Goal: Information Seeking & Learning: Learn about a topic

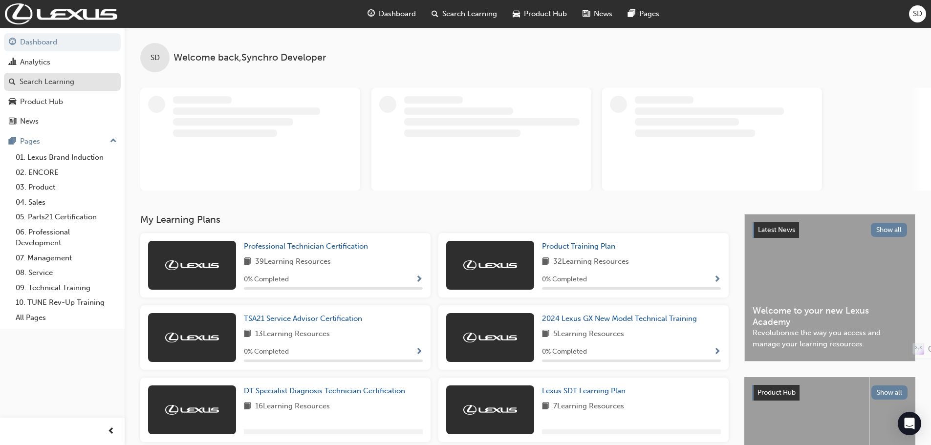
click at [42, 83] on div "Search Learning" at bounding box center [47, 81] width 55 height 11
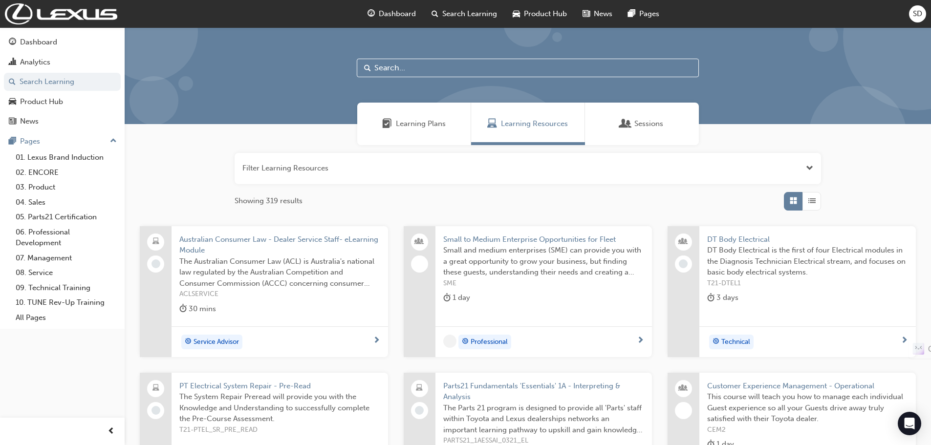
click at [414, 130] on div "Learning Plans" at bounding box center [414, 124] width 114 height 43
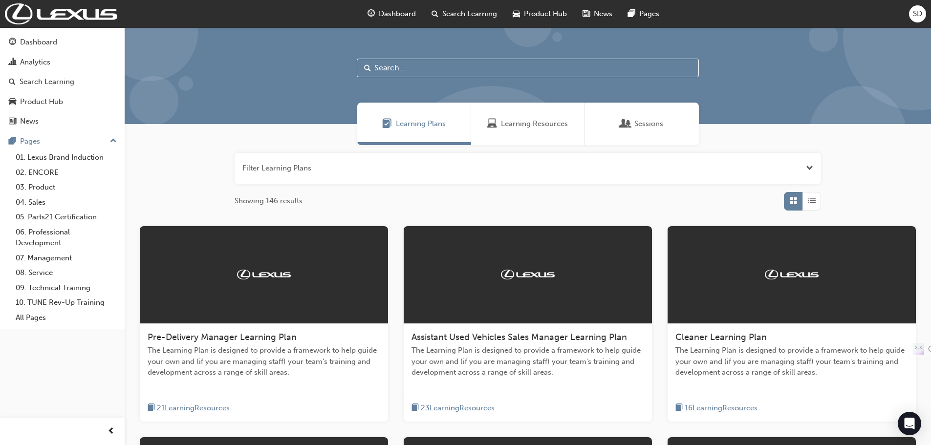
click at [300, 169] on button "button" at bounding box center [528, 168] width 586 height 31
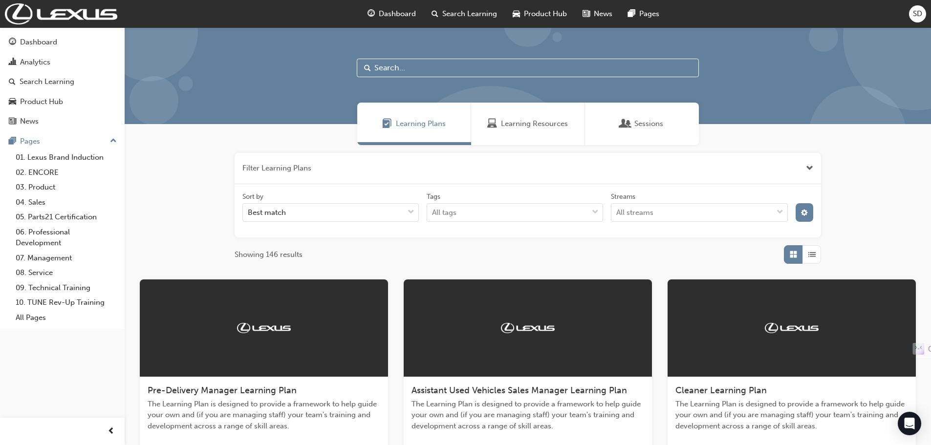
click at [403, 69] on input "text" at bounding box center [528, 68] width 342 height 19
paste input "d5141f9d-97af-488c-9db6-9b9f33cc8843"
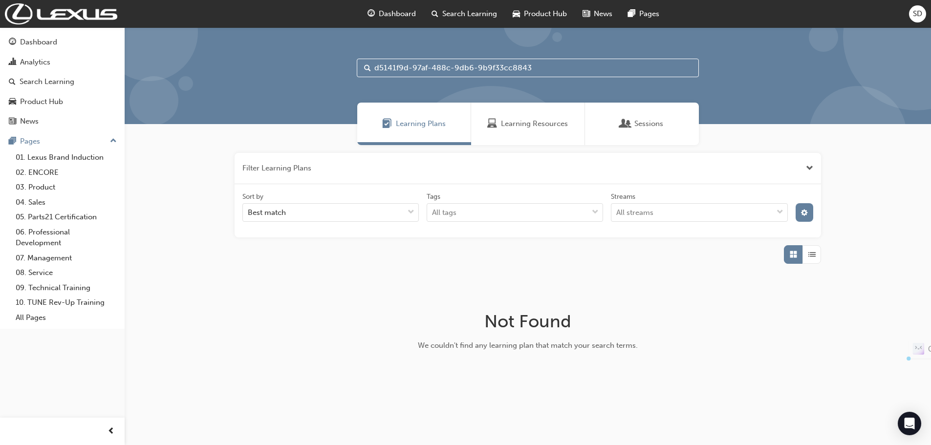
drag, startPoint x: 541, startPoint y: 71, endPoint x: 279, endPoint y: 72, distance: 261.9
click at [281, 70] on div "d5141f9d-97af-488c-9db6-9b9f33cc8843" at bounding box center [528, 75] width 806 height 97
paste input "Service Advisor Certification"
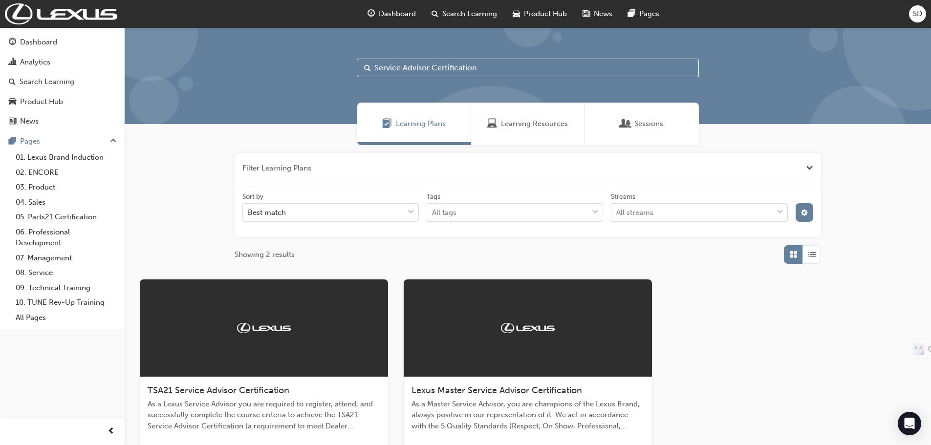
type input "Service Advisor Certification"
click at [268, 392] on span "TSA21 Service Advisor Certification" at bounding box center [219, 390] width 142 height 11
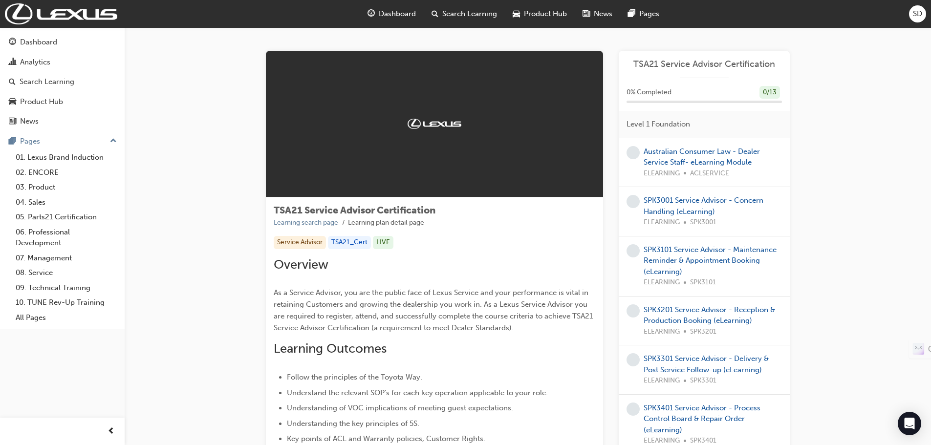
click at [657, 125] on span "Level 1 Foundation" at bounding box center [658, 124] width 64 height 11
click at [676, 153] on link "Australian Consumer Law - Dealer Service Staff- eLearning Module" at bounding box center [701, 157] width 116 height 20
click at [578, 356] on h2 "Learning Outcomes" at bounding box center [435, 349] width 322 height 16
